Goal: Information Seeking & Learning: Learn about a topic

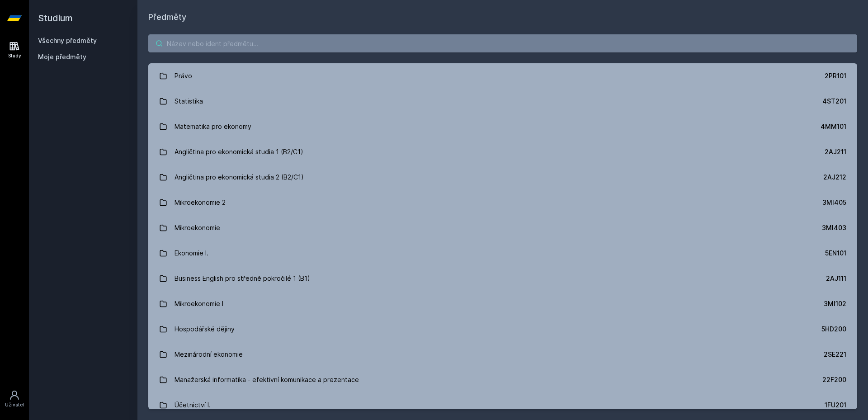
click at [252, 35] on input "search" at bounding box center [502, 43] width 709 height 18
paste input "Jóga"
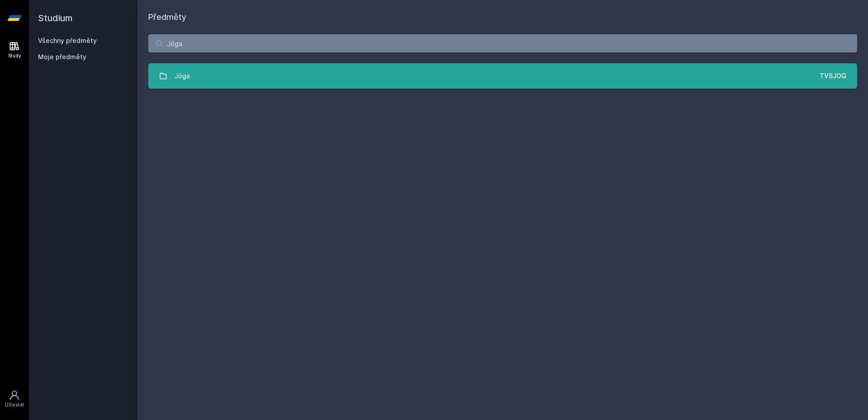
type input "Jóga"
click at [241, 65] on link "Jóga TVSJOG" at bounding box center [502, 75] width 709 height 25
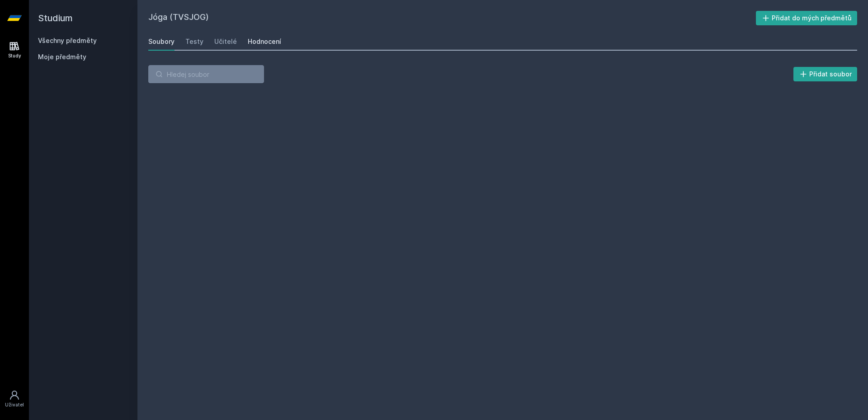
click at [263, 46] on div "Hodnocení" at bounding box center [264, 41] width 33 height 9
